Goal: Information Seeking & Learning: Understand process/instructions

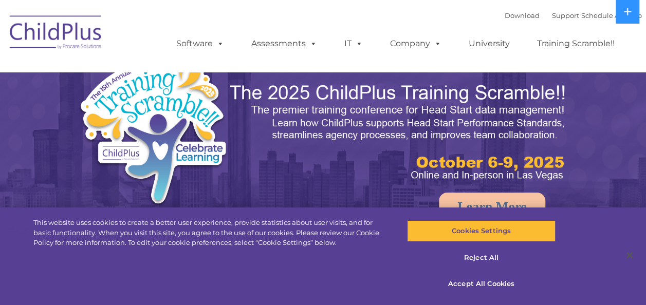
select select "MEDIUM"
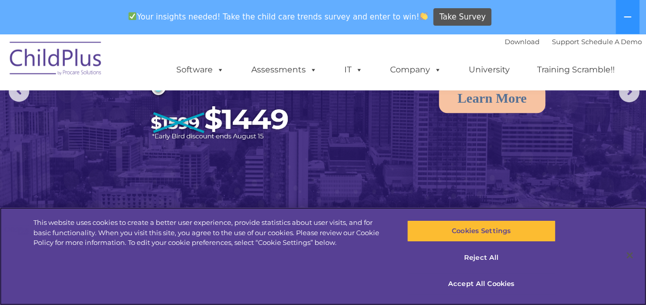
scroll to position [173, 0]
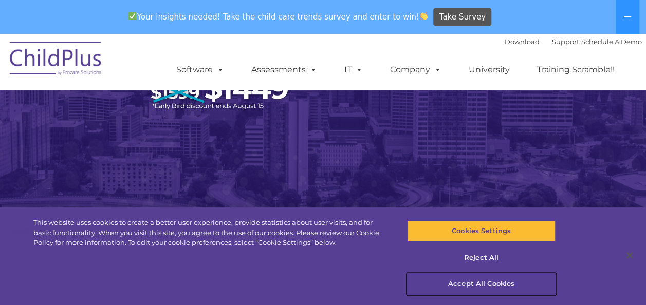
click at [483, 284] on button "Accept All Cookies" at bounding box center [481, 284] width 148 height 22
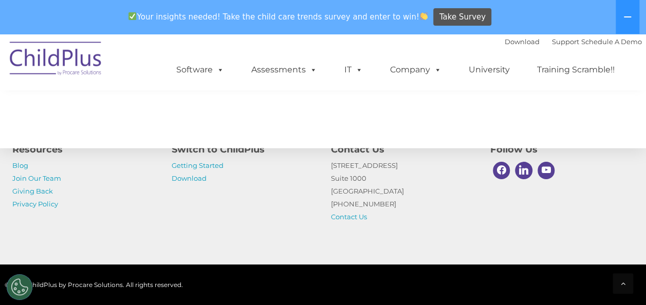
scroll to position [1256, 0]
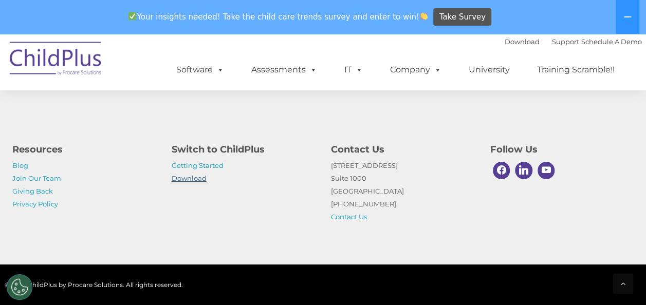
click at [198, 180] on link "Download" at bounding box center [189, 178] width 35 height 8
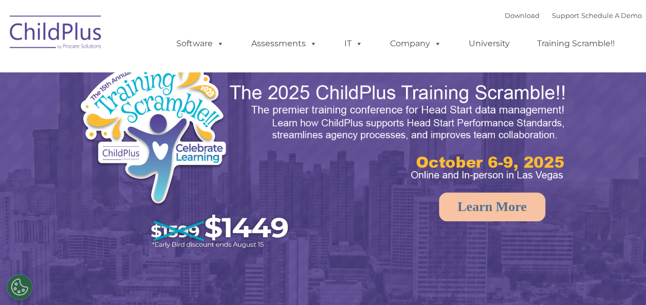
select select "MEDIUM"
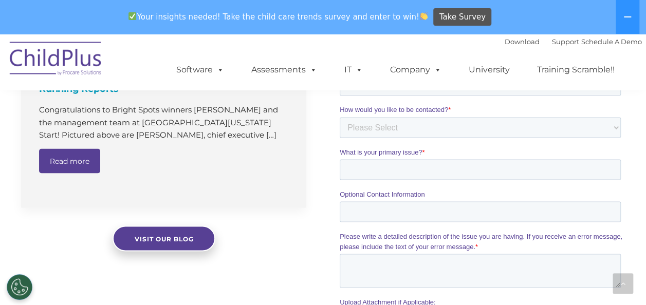
scroll to position [858, 0]
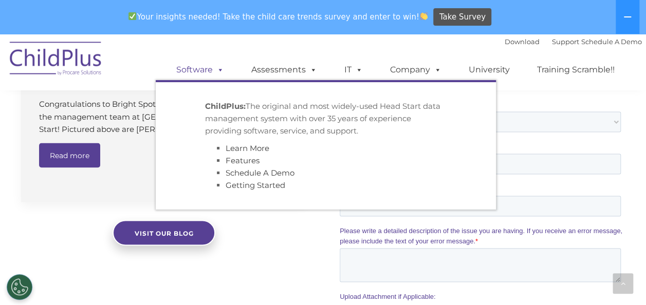
click at [202, 69] on link "Software" at bounding box center [200, 70] width 68 height 21
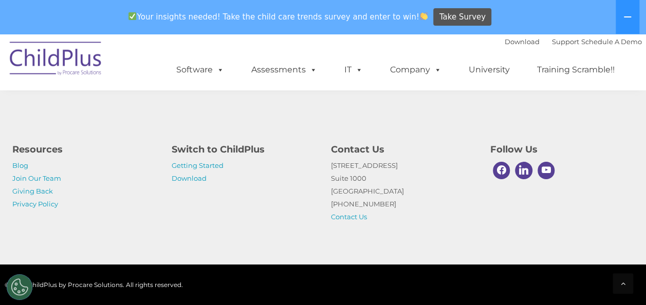
scroll to position [2636, 0]
click at [203, 166] on link "Getting Started" at bounding box center [198, 165] width 52 height 8
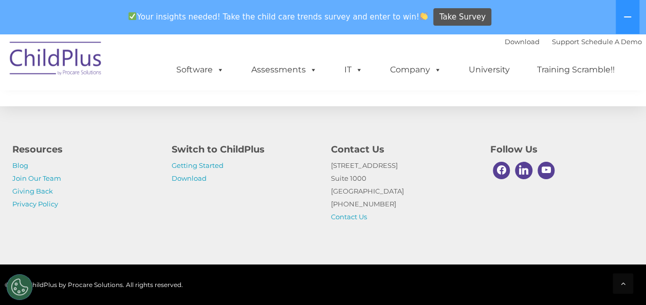
scroll to position [1685, 0]
